Goal: Check status: Check status

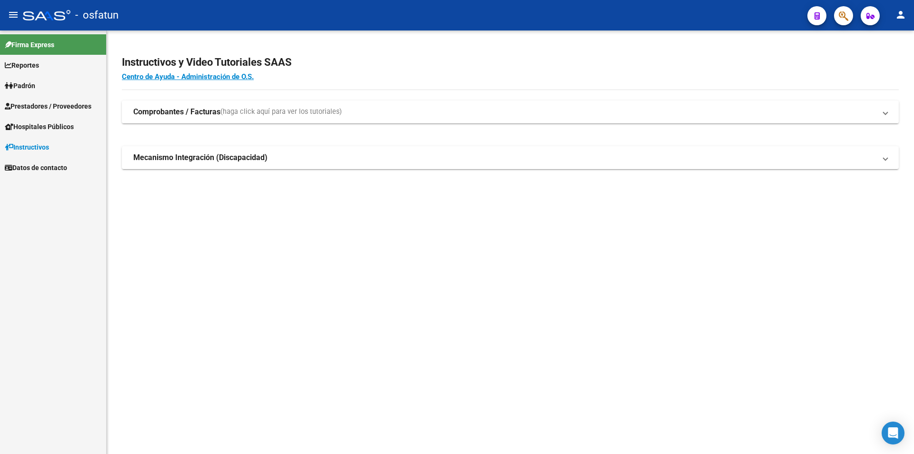
click at [58, 120] on link "Hospitales Públicos" at bounding box center [53, 126] width 106 height 20
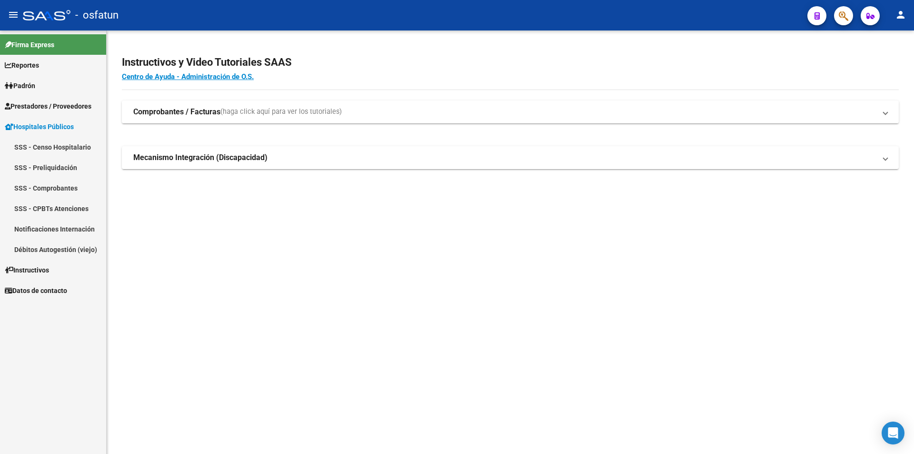
click at [93, 169] on link "SSS - Preliquidación" at bounding box center [53, 167] width 106 height 20
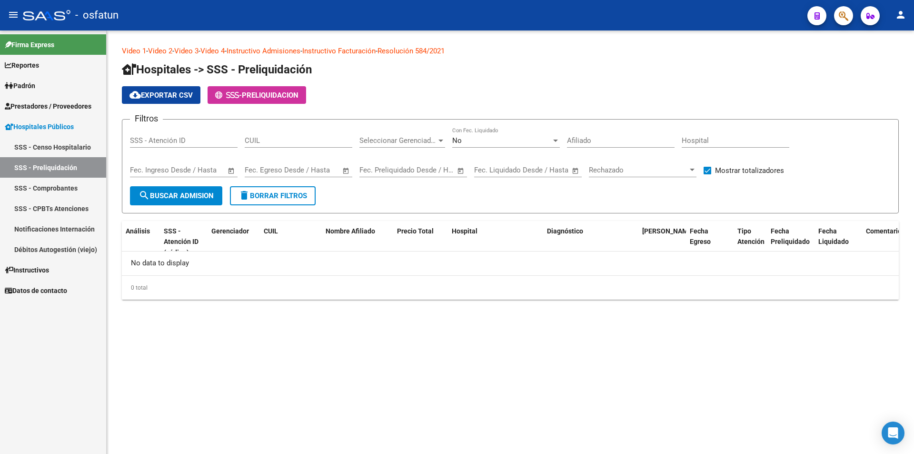
click at [94, 187] on link "SSS - Comprobantes" at bounding box center [53, 188] width 106 height 20
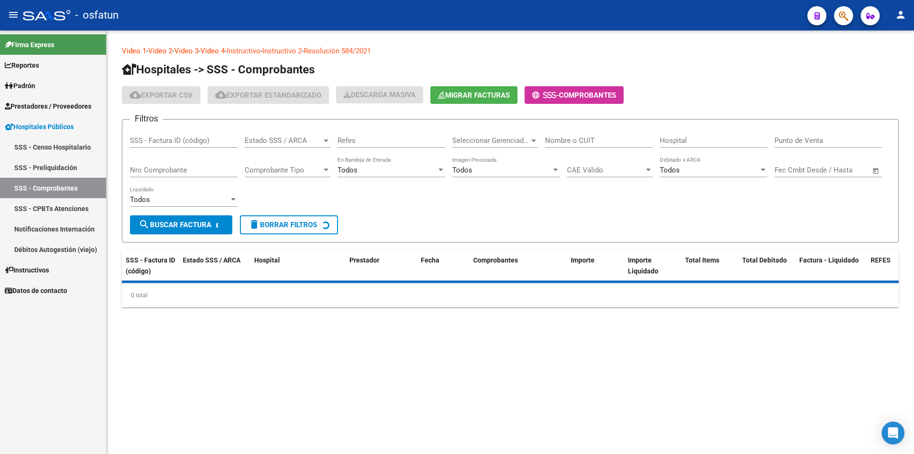
click at [179, 166] on input "Nro Comprobante" at bounding box center [184, 170] width 108 height 9
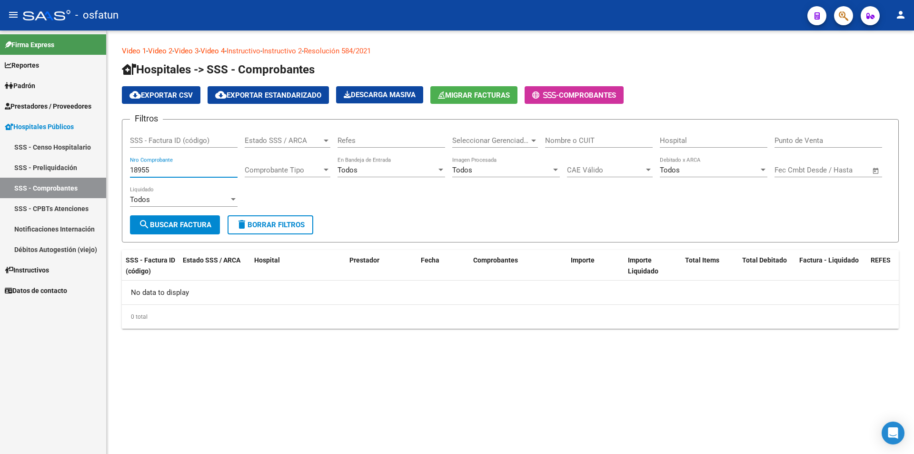
type input "18955"
click at [288, 227] on span "delete Borrar Filtros" at bounding box center [270, 224] width 69 height 9
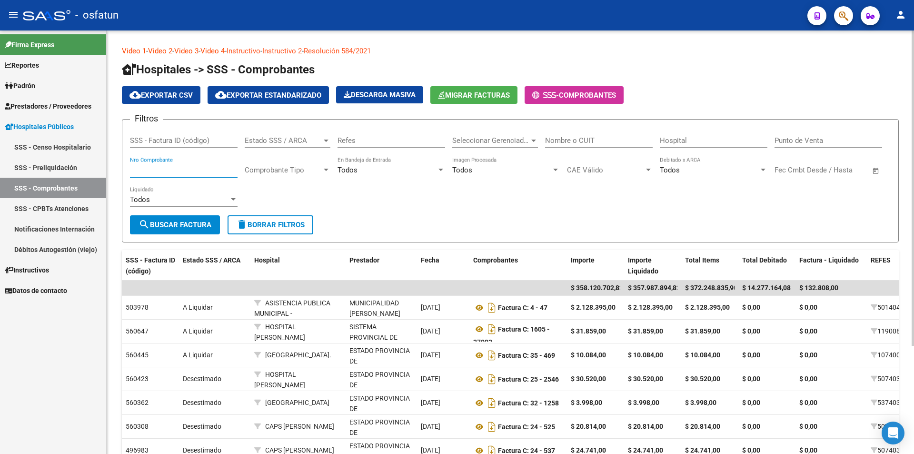
click at [190, 171] on input "Nro Comprobante" at bounding box center [184, 170] width 108 height 9
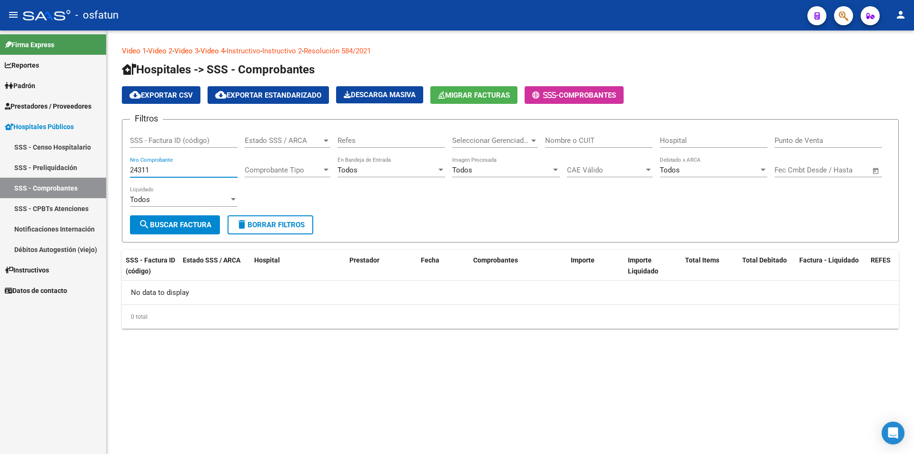
drag, startPoint x: 208, startPoint y: 171, endPoint x: 75, endPoint y: 173, distance: 132.8
click at [75, 173] on mat-sidenav-container "Firma Express Reportes Ingresos Percibidos Análisis de todos los conceptos deta…" at bounding box center [457, 241] width 914 height 423
type input "25021"
